Goal: Task Accomplishment & Management: Manage account settings

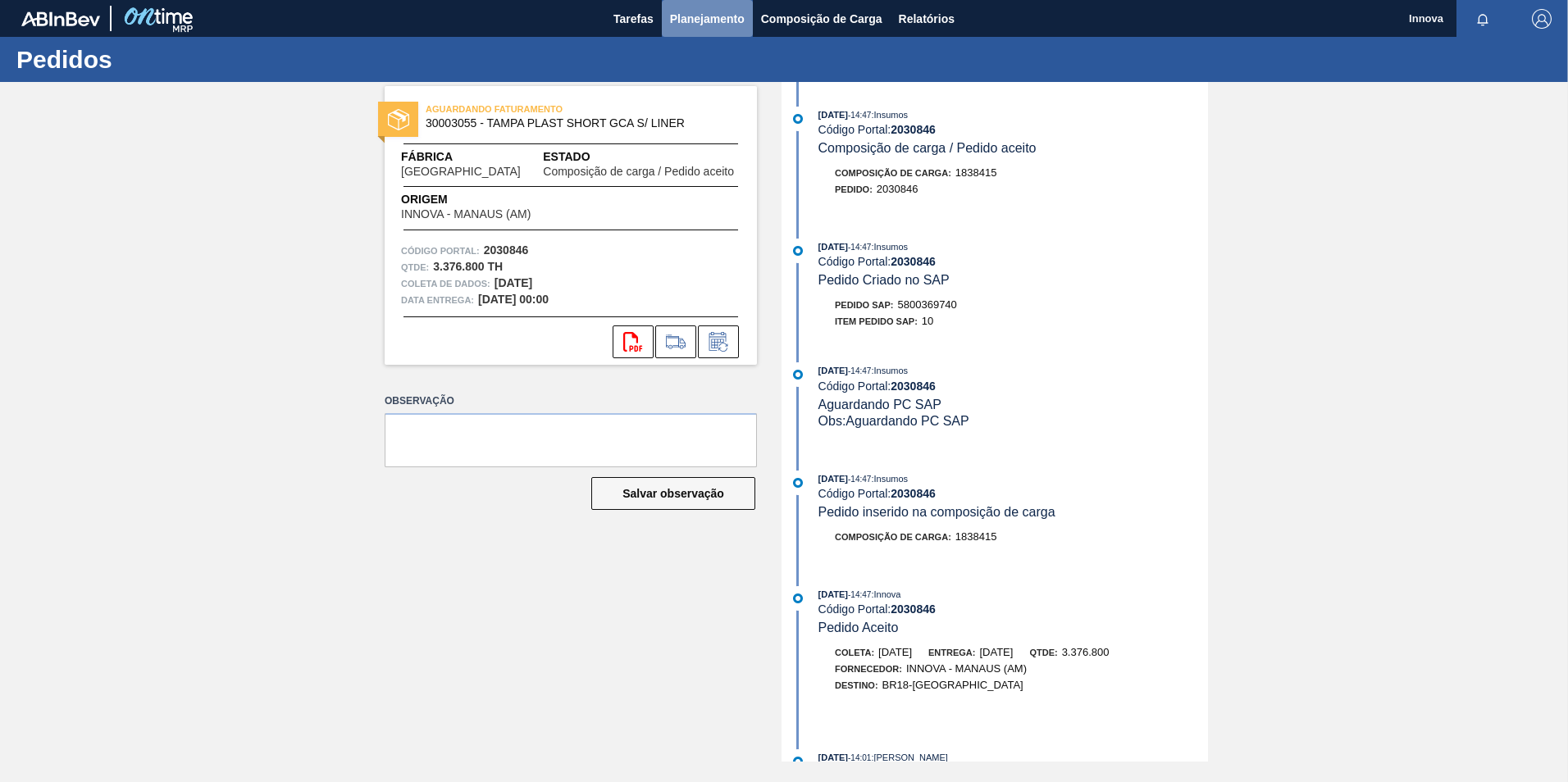
click at [700, 22] on span "Planejamento" at bounding box center [707, 19] width 74 height 20
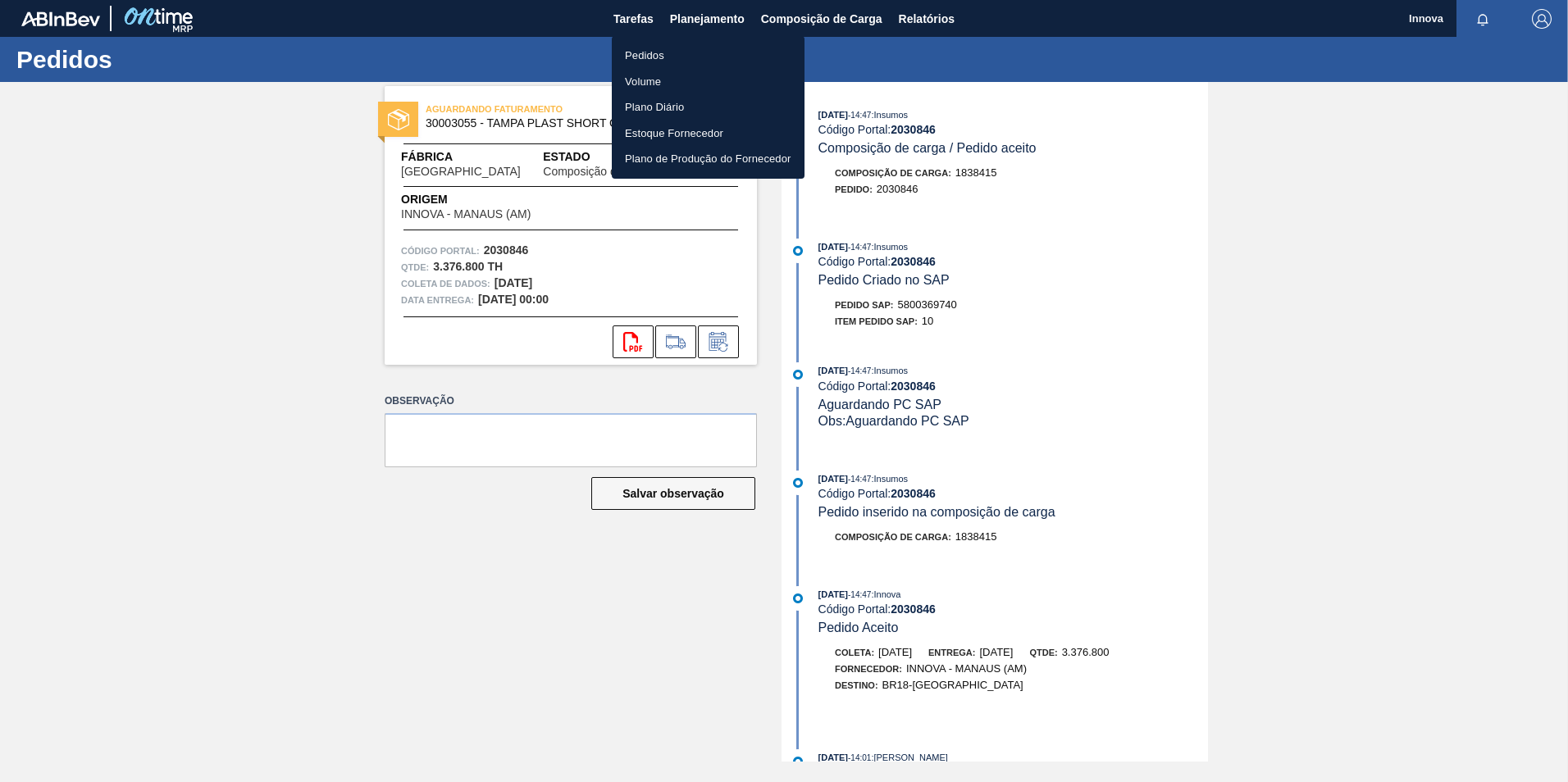
drag, startPoint x: 652, startPoint y: 54, endPoint x: 616, endPoint y: 82, distance: 45.6
click at [652, 54] on li "Pedidos" at bounding box center [707, 56] width 192 height 26
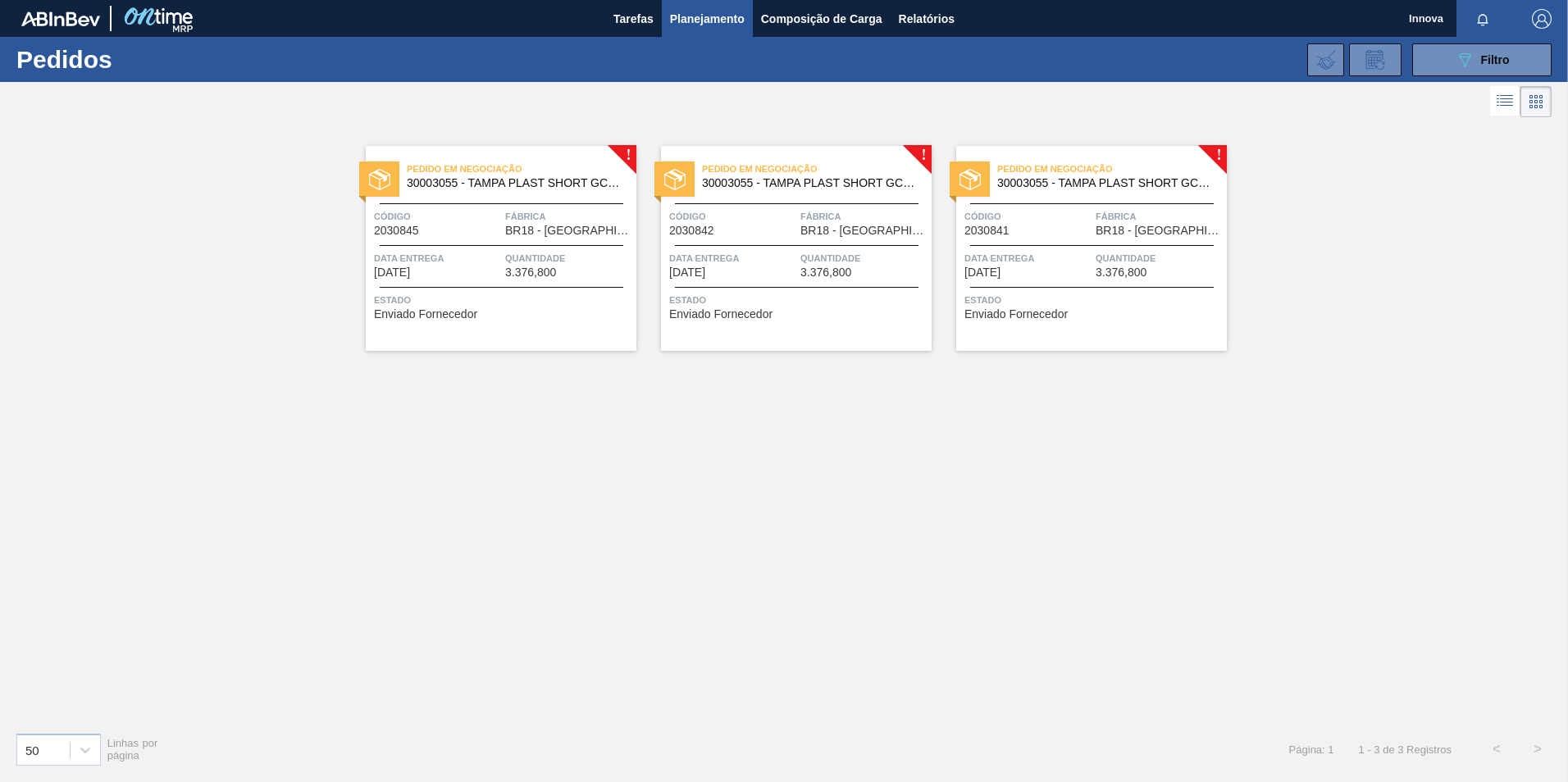
click at [467, 245] on div at bounding box center [501, 245] width 243 height 1
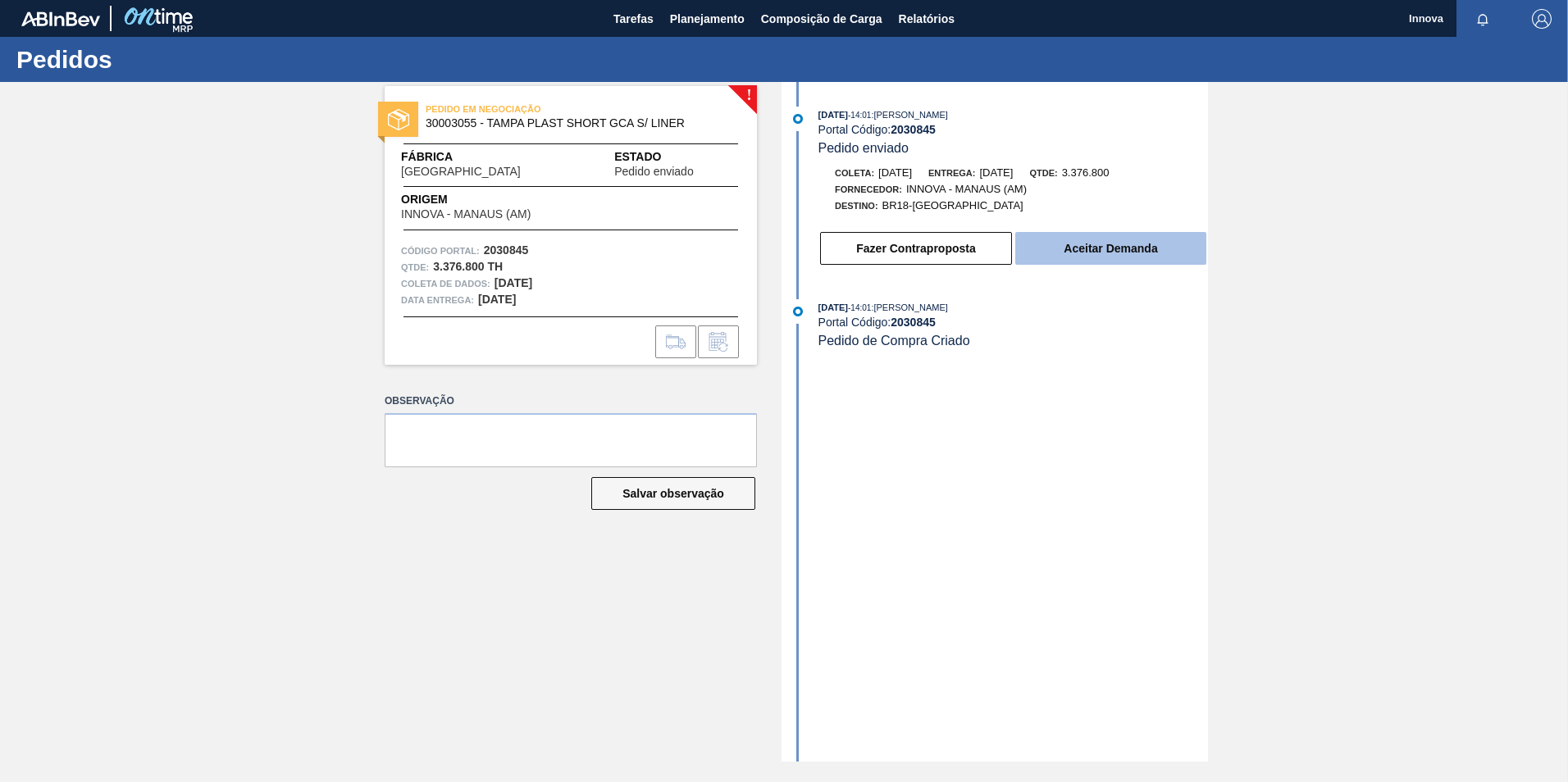
click at [1118, 251] on button "Aceitar Demanda" at bounding box center [1111, 248] width 191 height 33
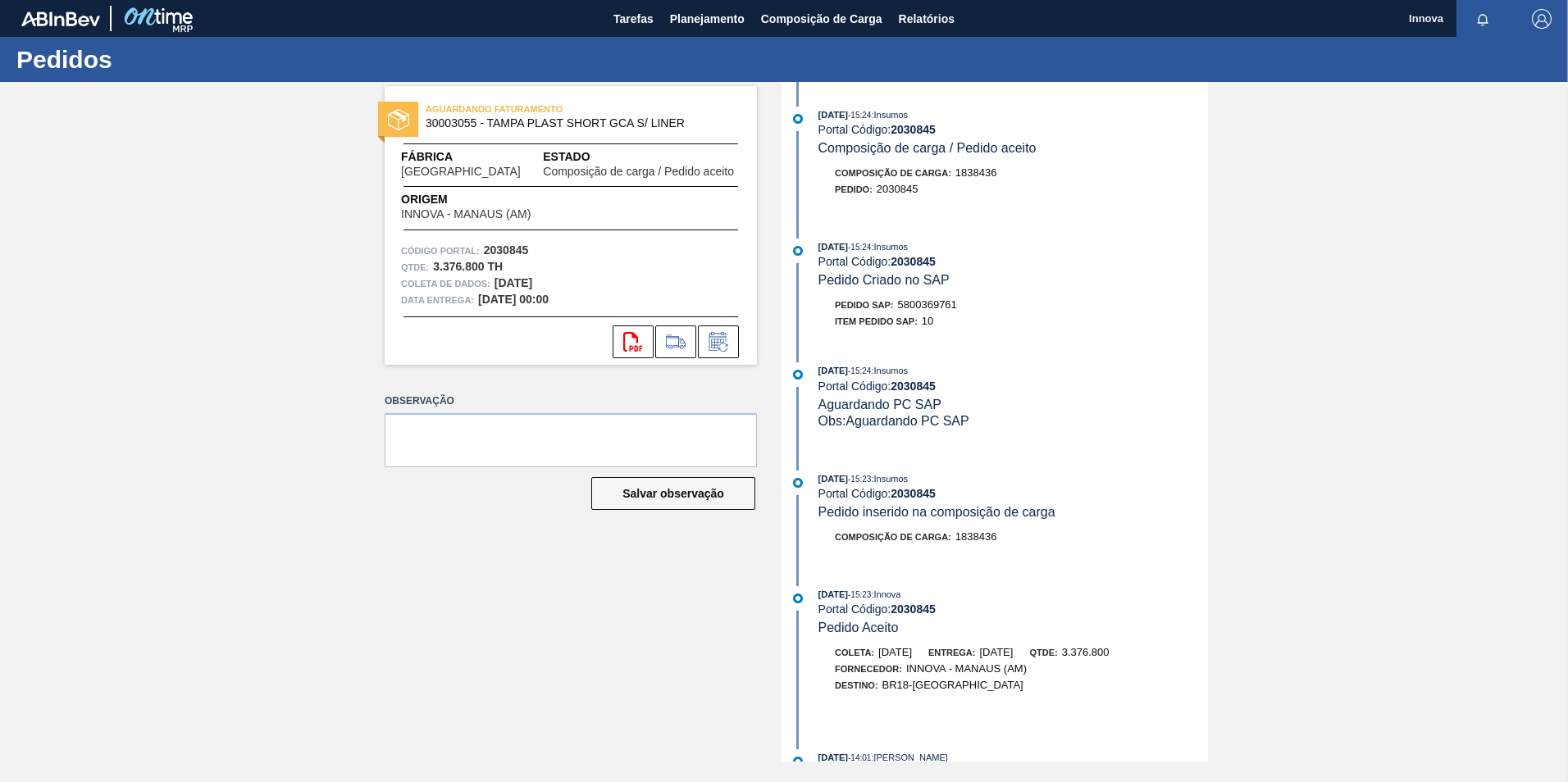
click at [904, 299] on span "5800369761" at bounding box center [928, 304] width 59 height 12
copy span "5800369761"
click at [914, 255] on strong "2030845" at bounding box center [913, 261] width 45 height 13
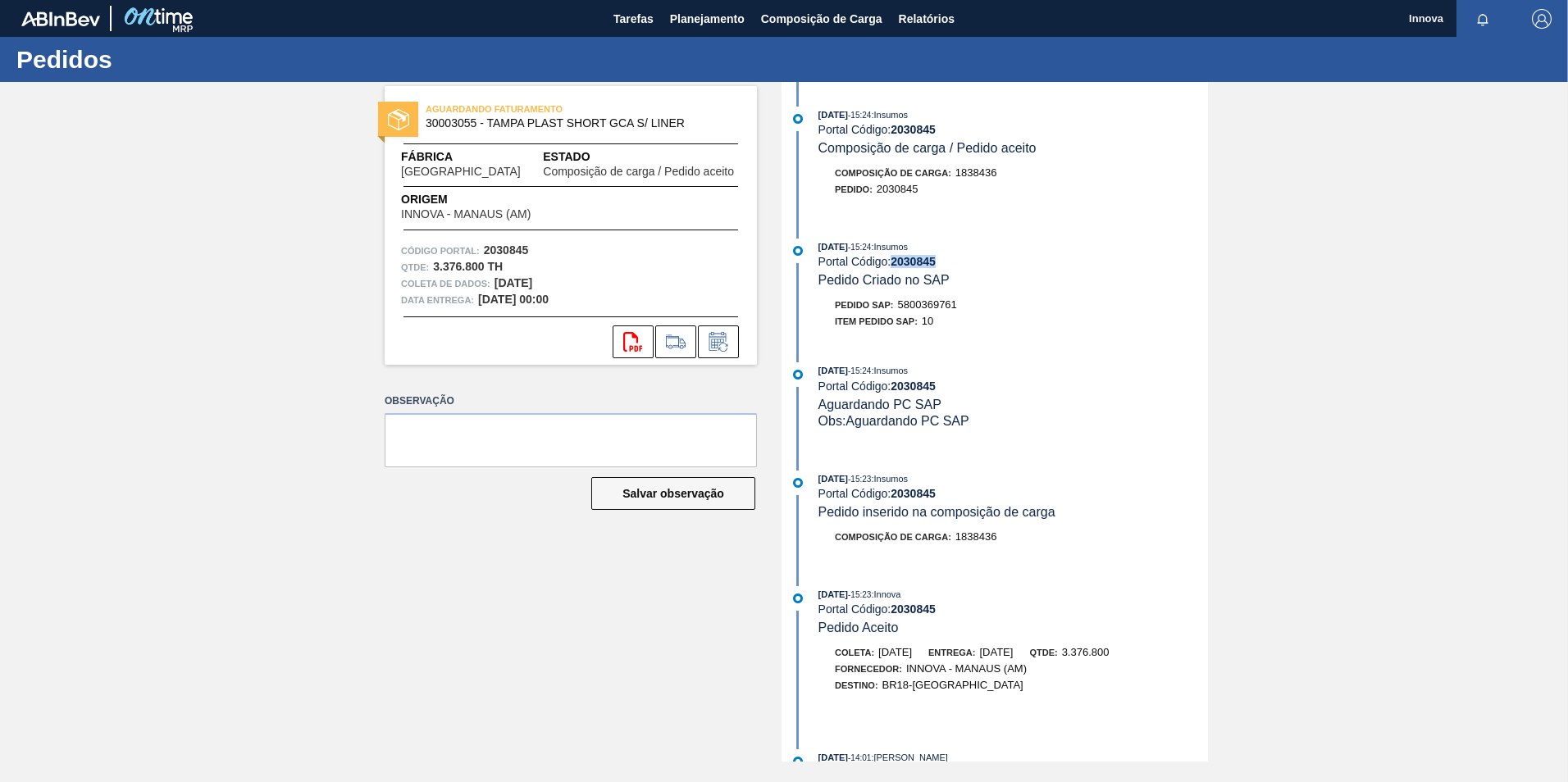
copy strong "2030845"
click at [919, 304] on span "5800369761" at bounding box center [928, 304] width 59 height 12
copy span "5800369761"
click at [717, 9] on span "Planejamento" at bounding box center [707, 19] width 74 height 20
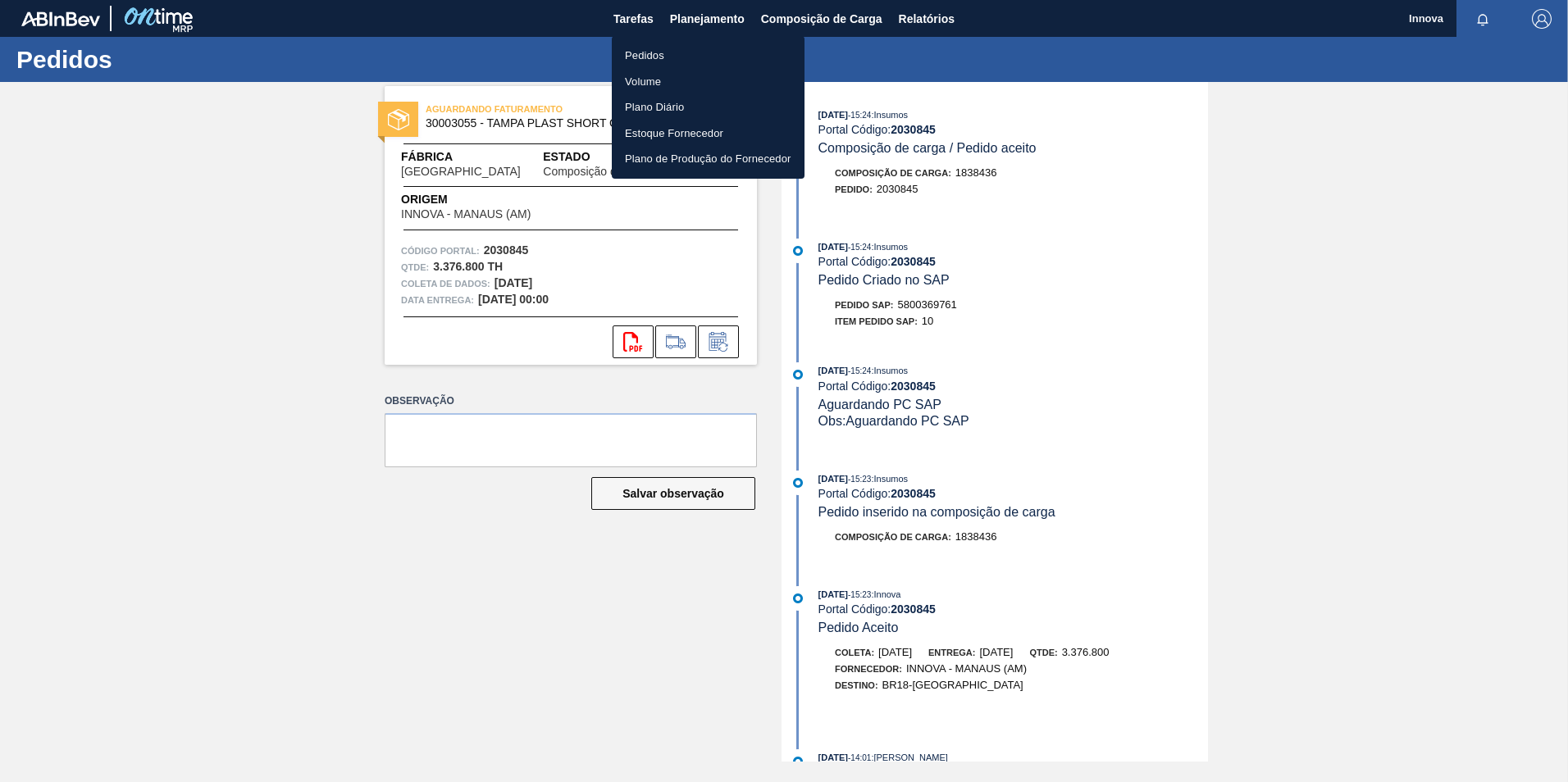
click at [640, 42] on ul "Pedidos Volume Plano Diário Estoque Fornecedor Plano de Produção do Fornecedor" at bounding box center [707, 107] width 192 height 143
click at [640, 52] on li "Pedidos" at bounding box center [707, 56] width 192 height 26
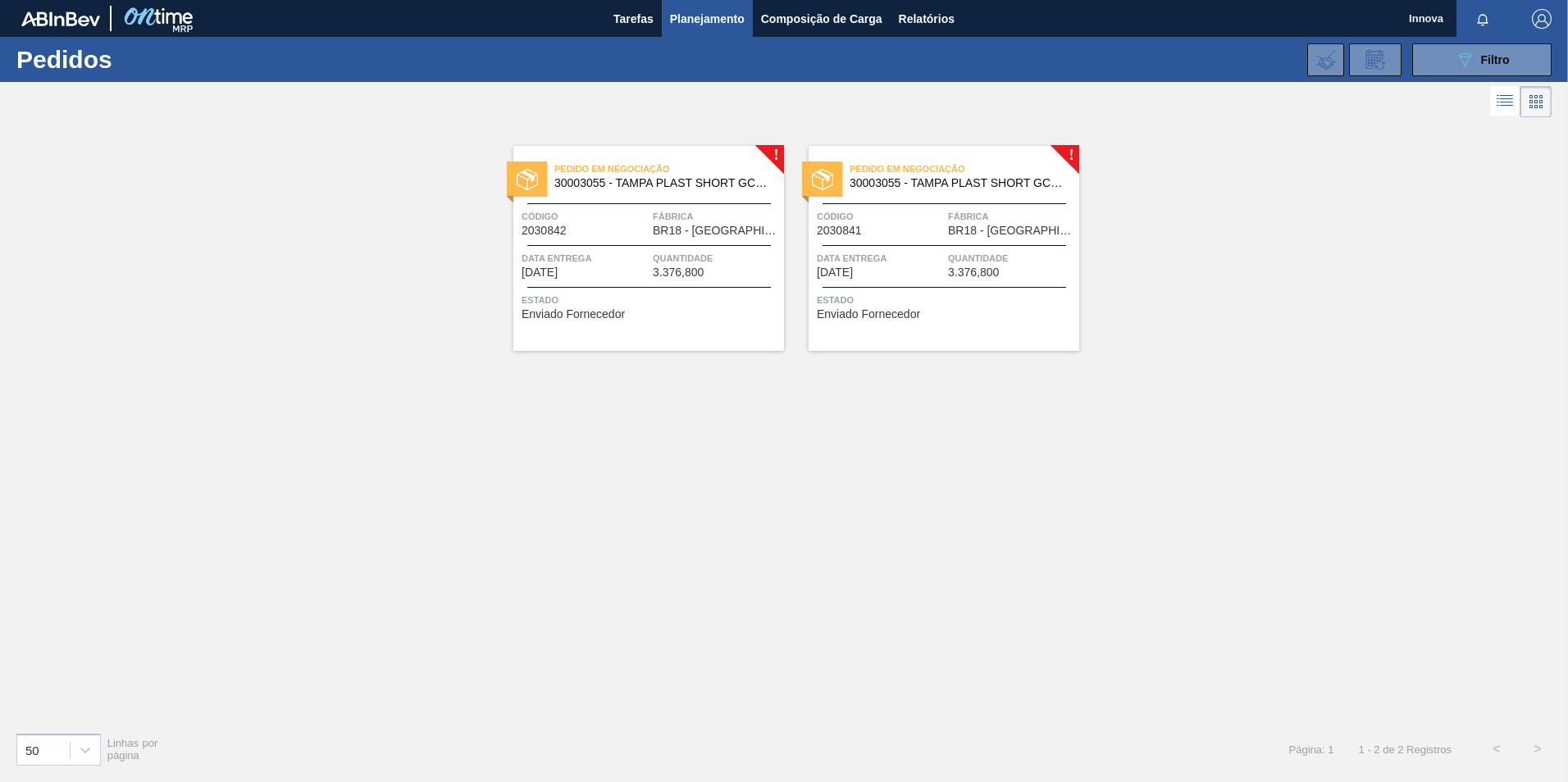
click at [681, 261] on span "Quantidade" at bounding box center [716, 258] width 127 height 16
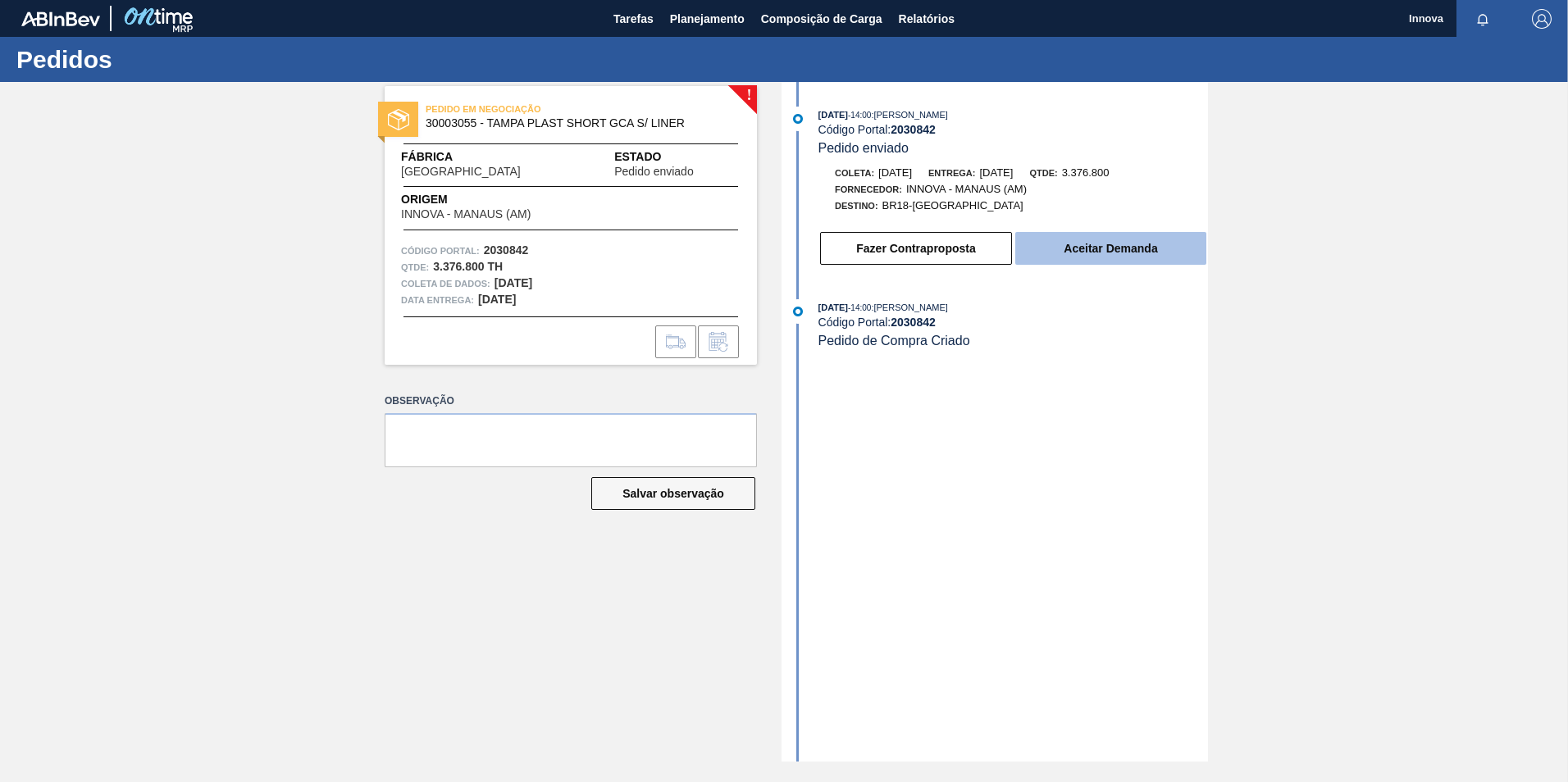
click at [1053, 256] on button "Aceitar Demanda" at bounding box center [1111, 248] width 191 height 33
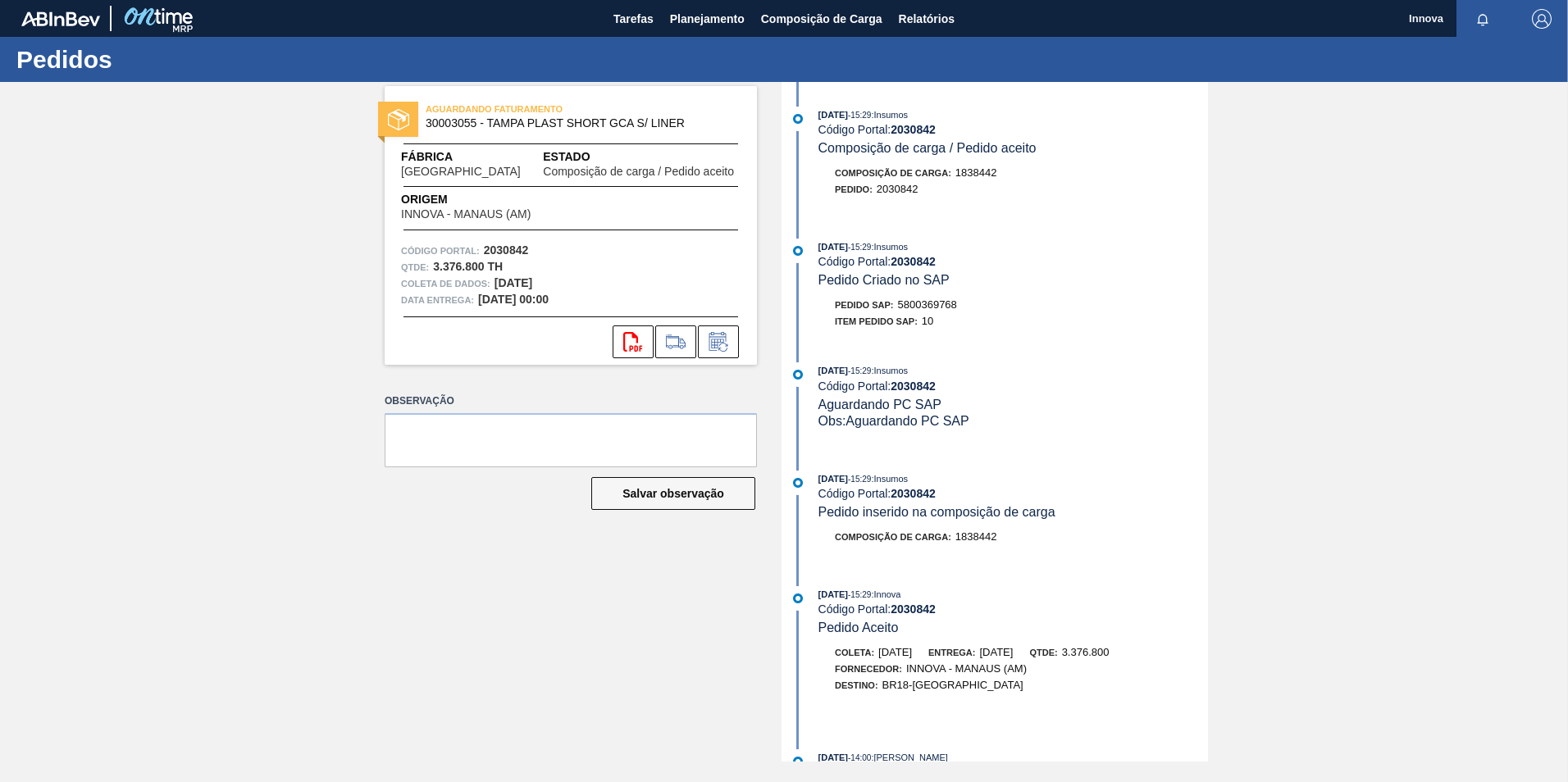
click at [929, 305] on span "5800369768" at bounding box center [928, 304] width 59 height 12
copy span "5800369768"
click at [924, 264] on strong "2030842" at bounding box center [913, 261] width 45 height 13
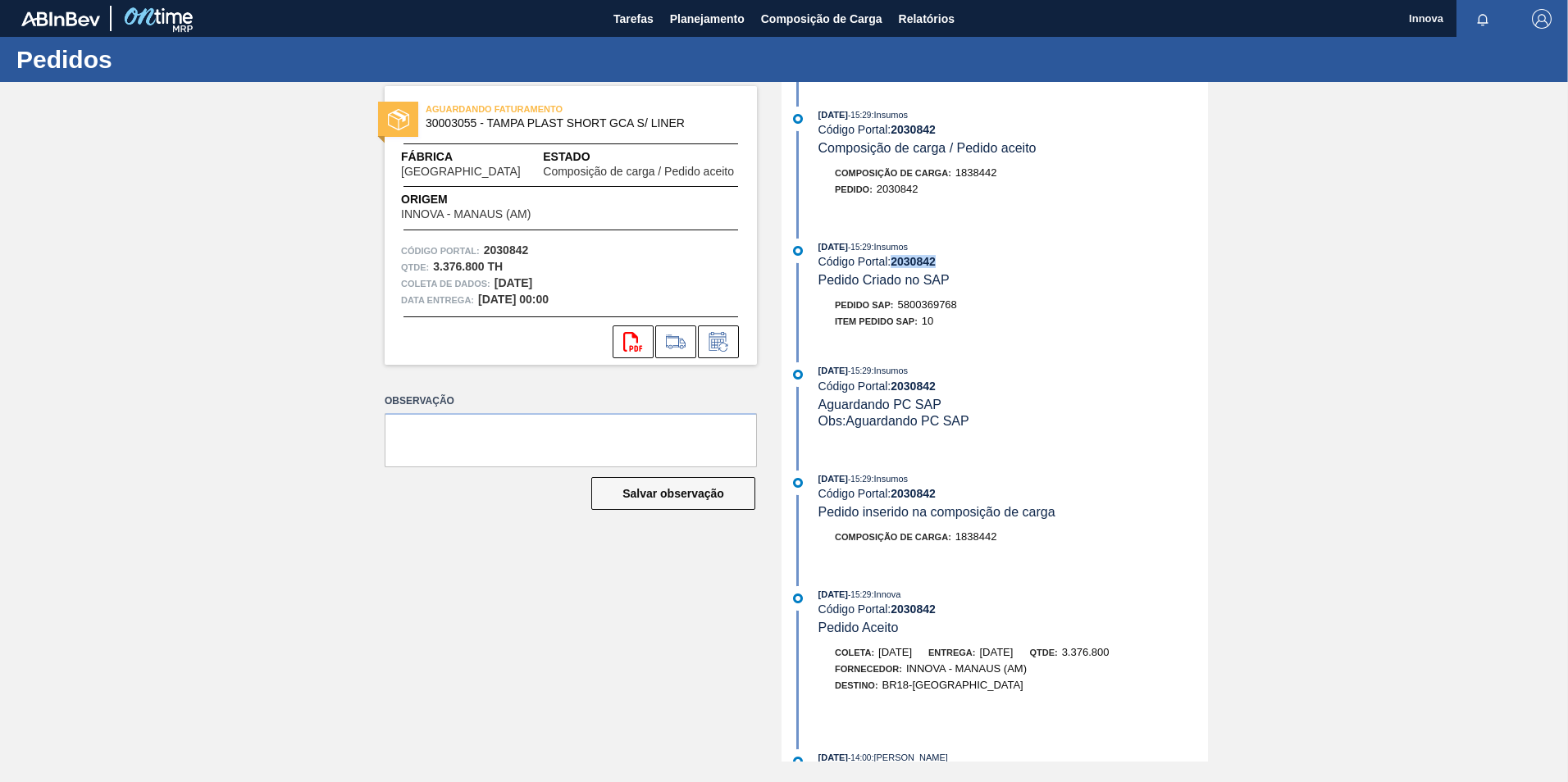
copy strong "2030842"
click at [699, 33] on button "Planejamento" at bounding box center [707, 18] width 91 height 37
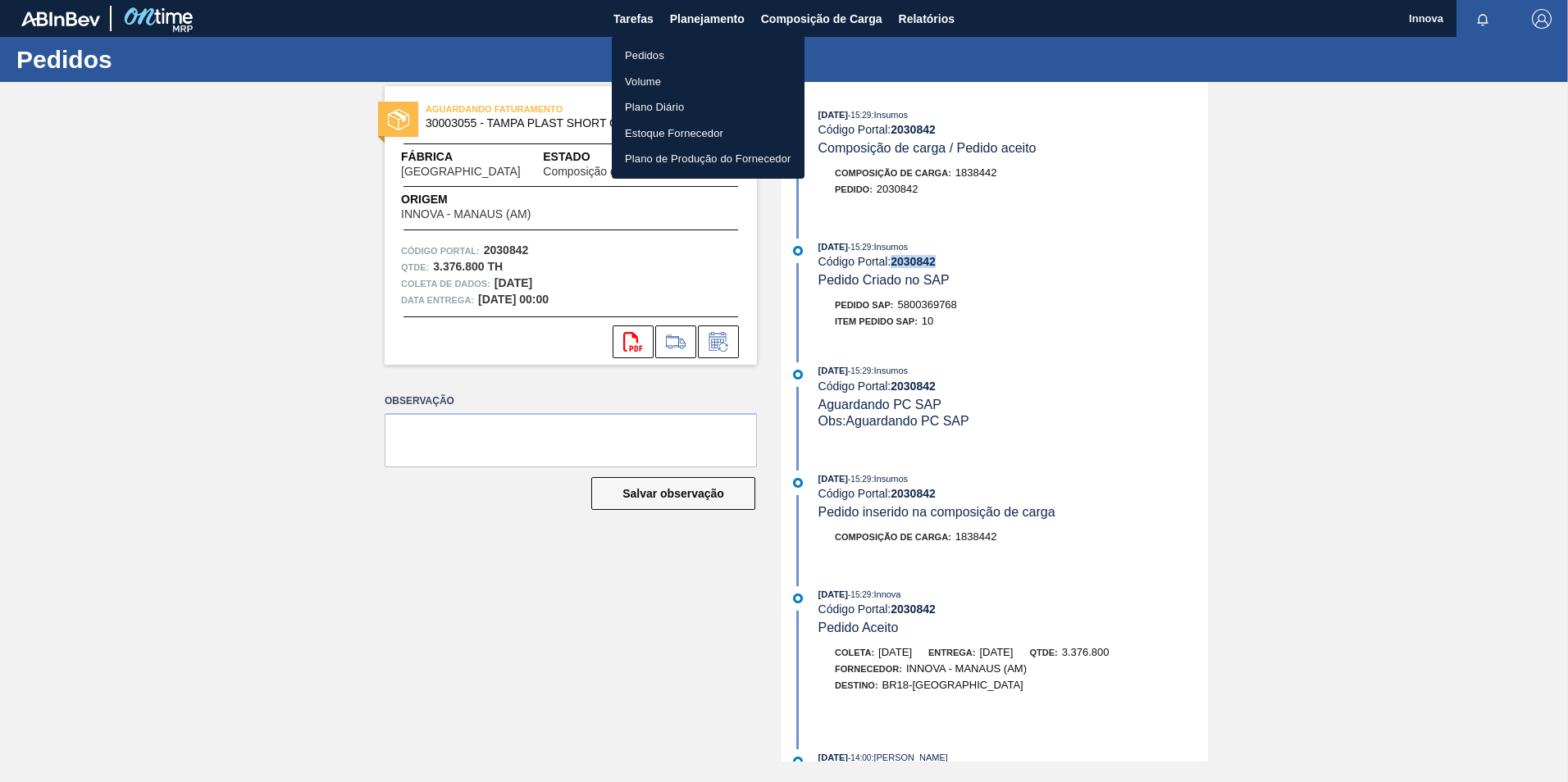
click at [633, 53] on li "Pedidos" at bounding box center [707, 56] width 192 height 26
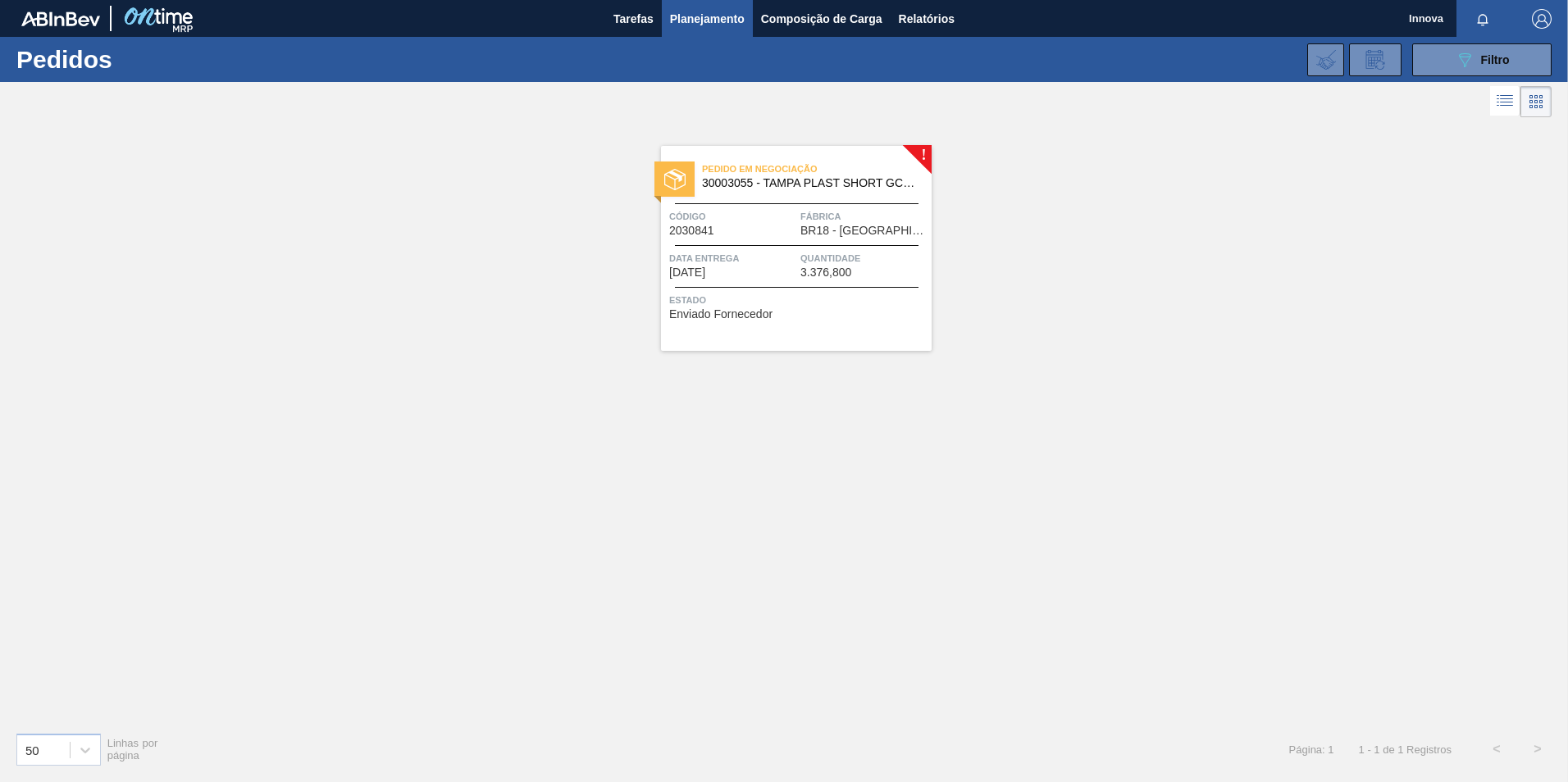
click at [807, 240] on div "Pedido em Negociação 30003055 - TAMPA PLAST SHORT GCA S/ LINER Código 2030841 F…" at bounding box center [796, 248] width 271 height 205
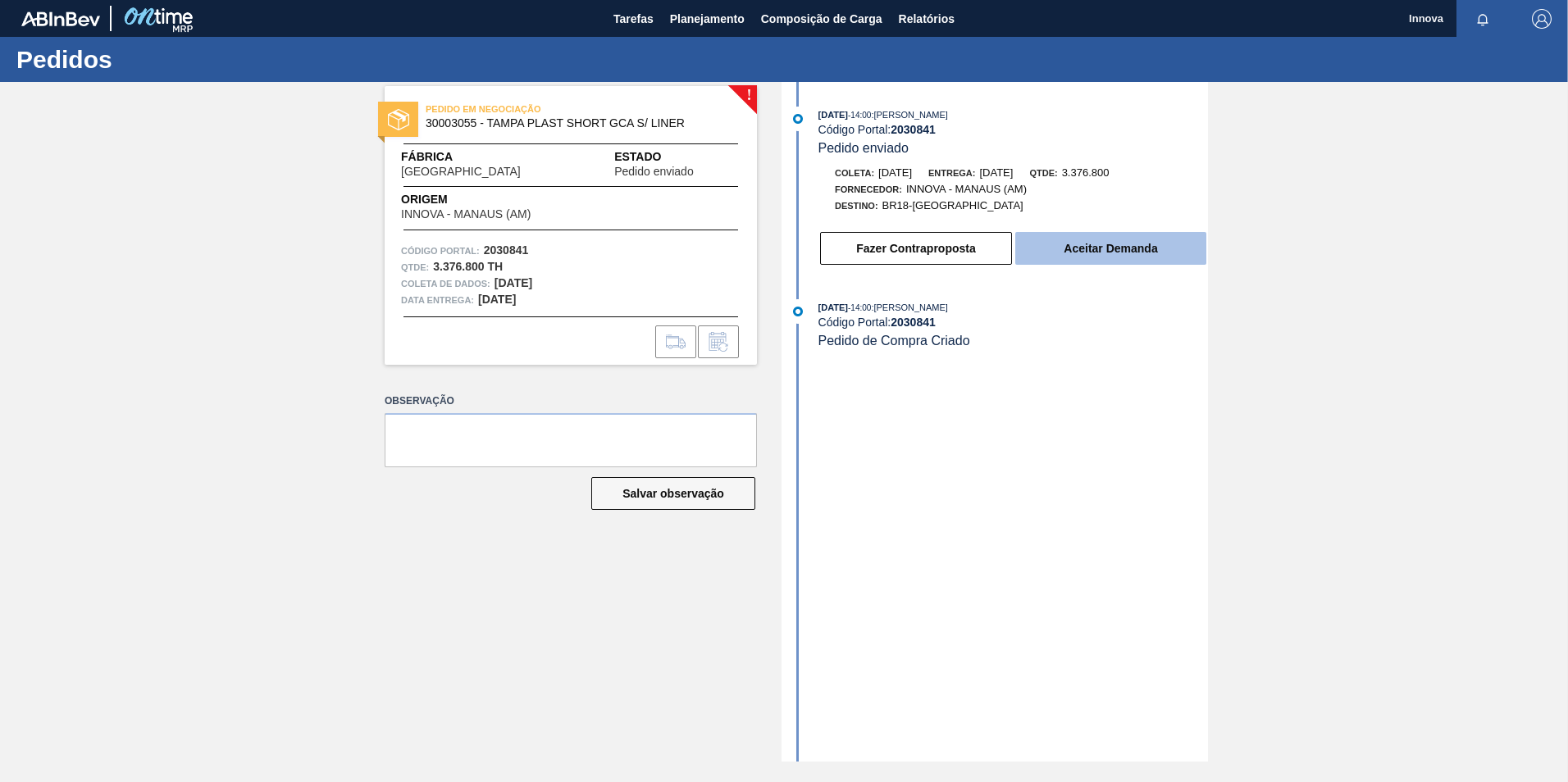
click at [1070, 249] on button "Aceitar Demanda" at bounding box center [1111, 248] width 191 height 33
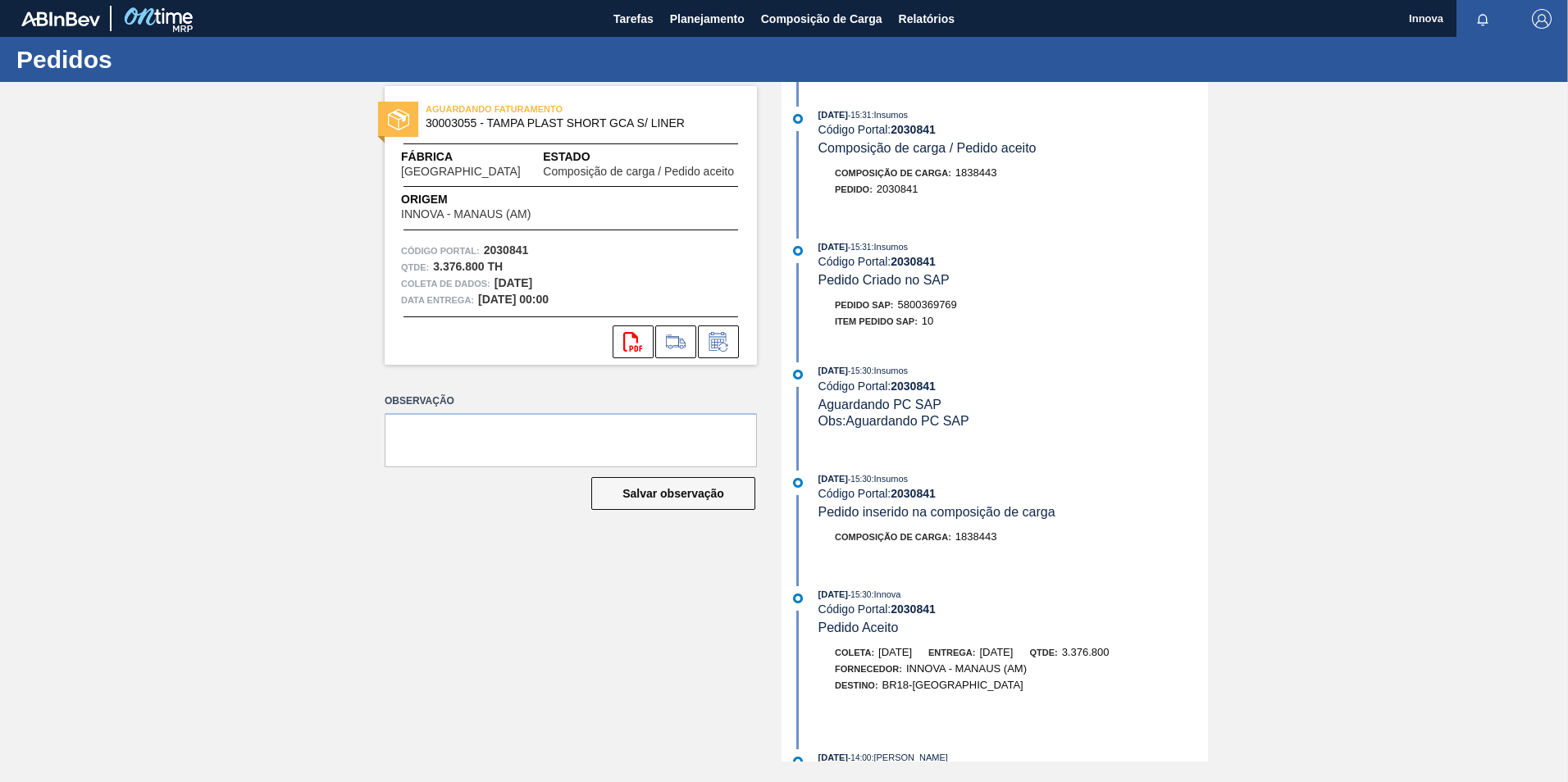
click at [924, 295] on div "[DATE] 15:31 : Insumos Código Portal: 2030841 Pedido Criado no SAP Pedido SAP: …" at bounding box center [997, 288] width 423 height 99
click at [922, 299] on span "5800369769" at bounding box center [928, 304] width 59 height 12
copy span "5800369769"
click at [897, 257] on strong "2030841" at bounding box center [913, 261] width 45 height 13
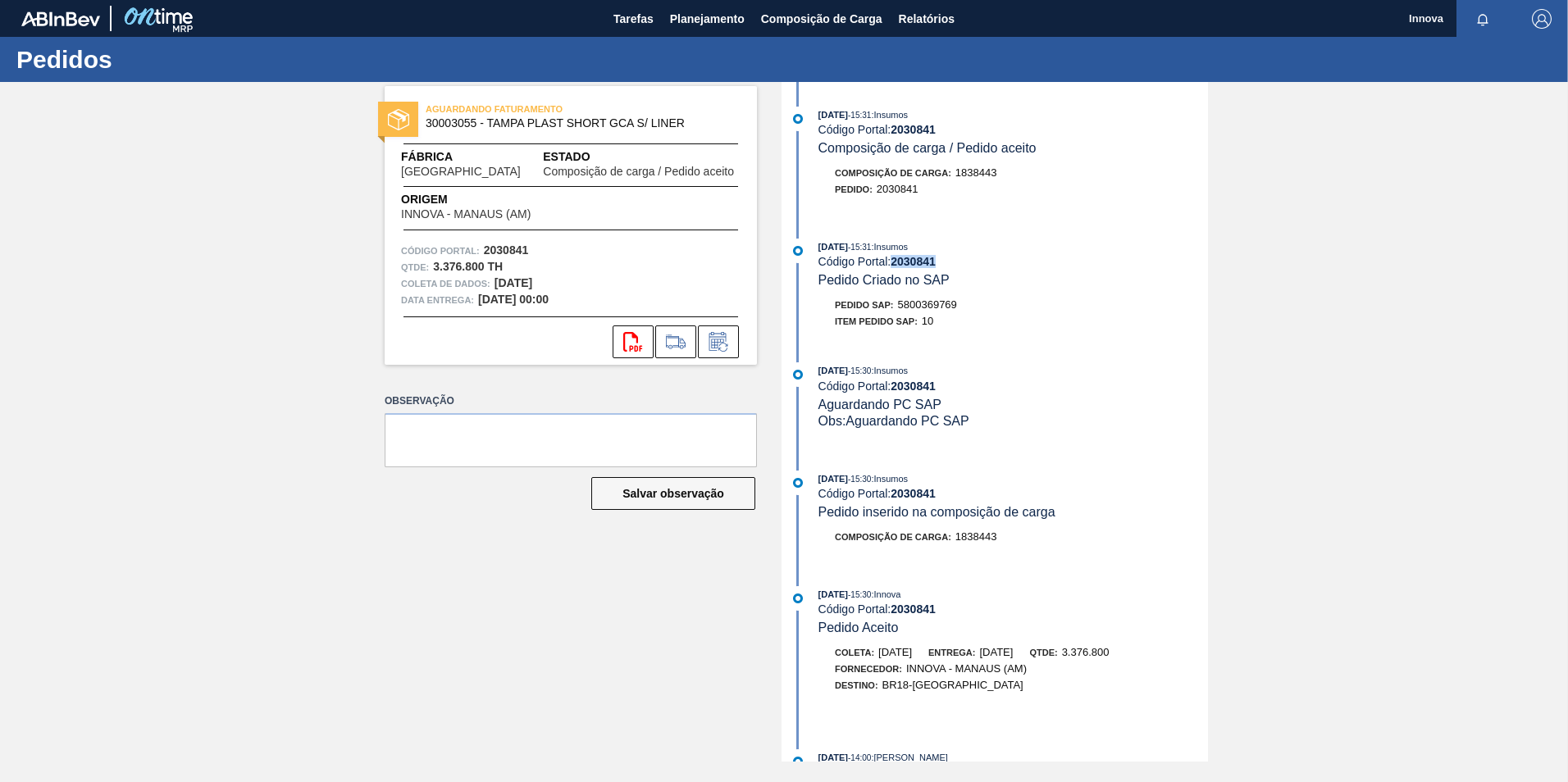
click at [899, 257] on strong "2030841" at bounding box center [913, 261] width 45 height 13
copy strong "2030841"
click at [688, 19] on span "Planejamento" at bounding box center [707, 19] width 74 height 20
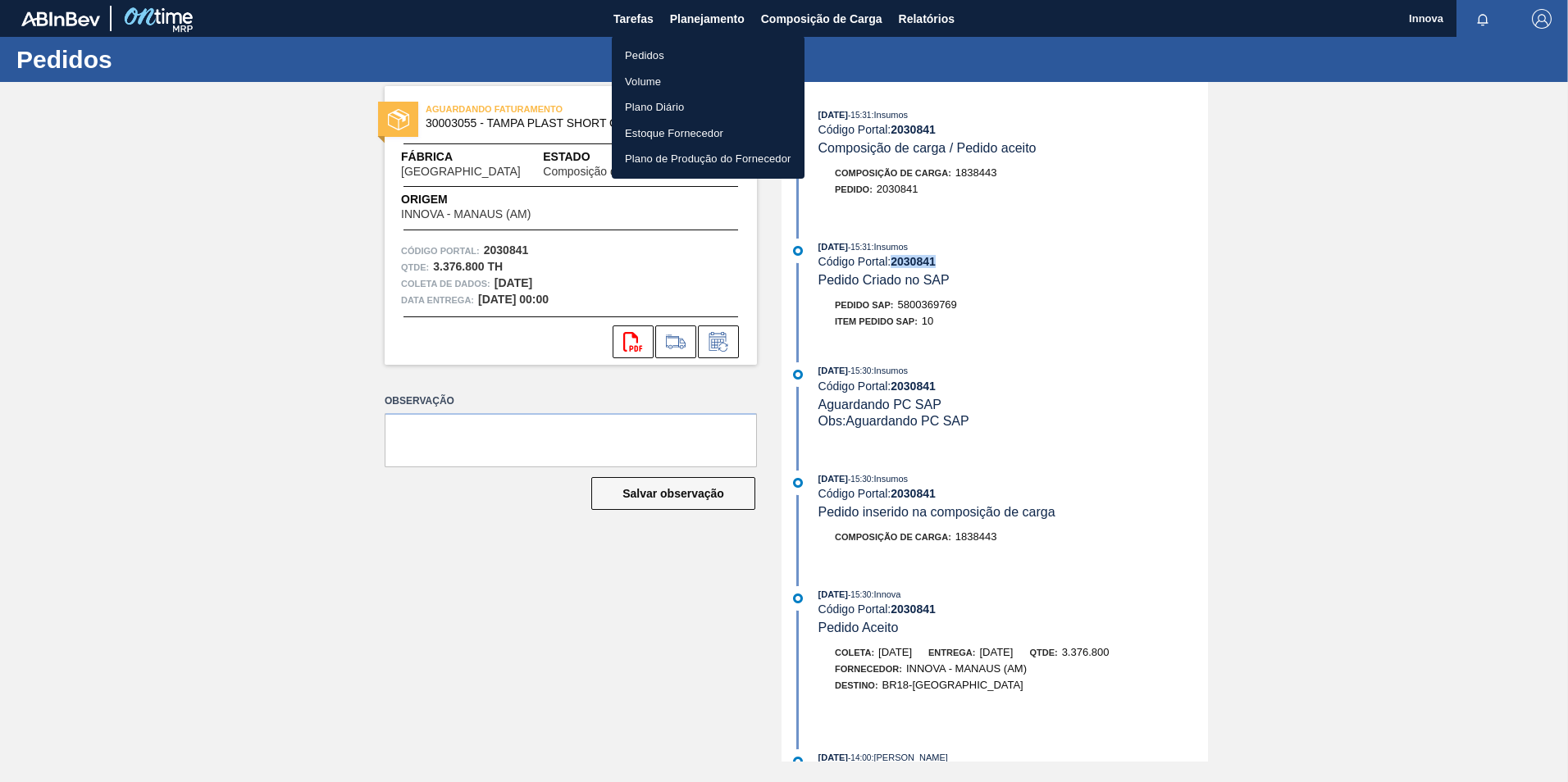
click at [644, 56] on li "Pedidos" at bounding box center [707, 56] width 192 height 26
